Goal: Information Seeking & Learning: Learn about a topic

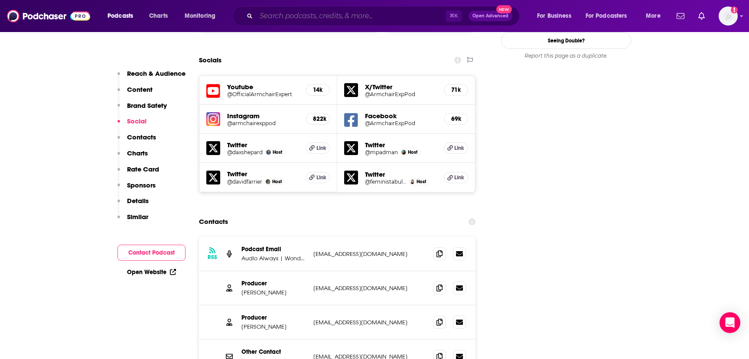
click at [278, 14] on input "Search podcasts, credits, & more..." at bounding box center [350, 16] width 189 height 14
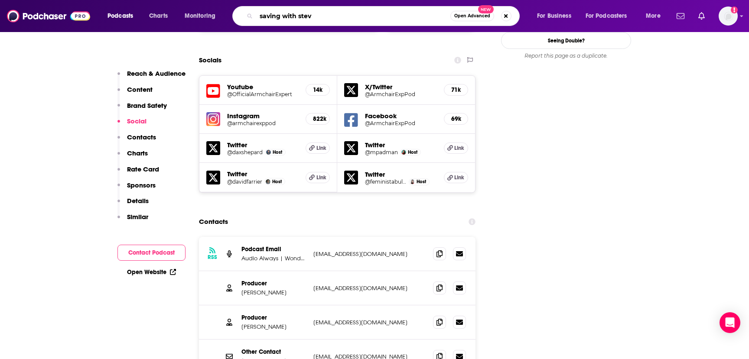
type input "saving with [PERSON_NAME]"
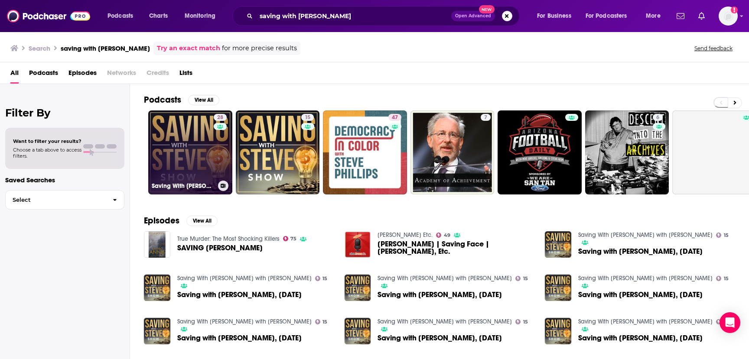
click at [190, 150] on link "28 Saving With [PERSON_NAME]" at bounding box center [190, 153] width 84 height 84
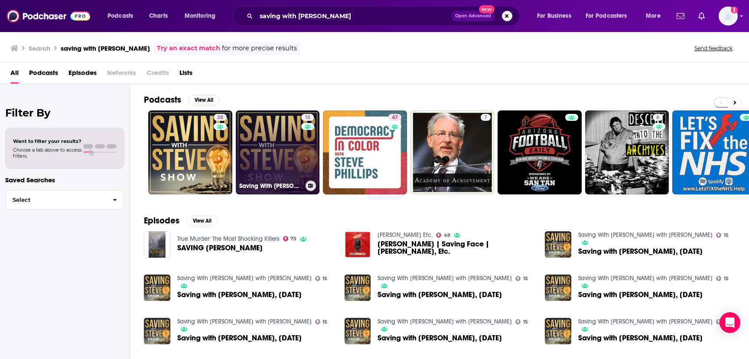
click at [261, 138] on link "15 Saving With [PERSON_NAME] with [PERSON_NAME]" at bounding box center [278, 153] width 84 height 84
